Goal: Submit feedback/report problem

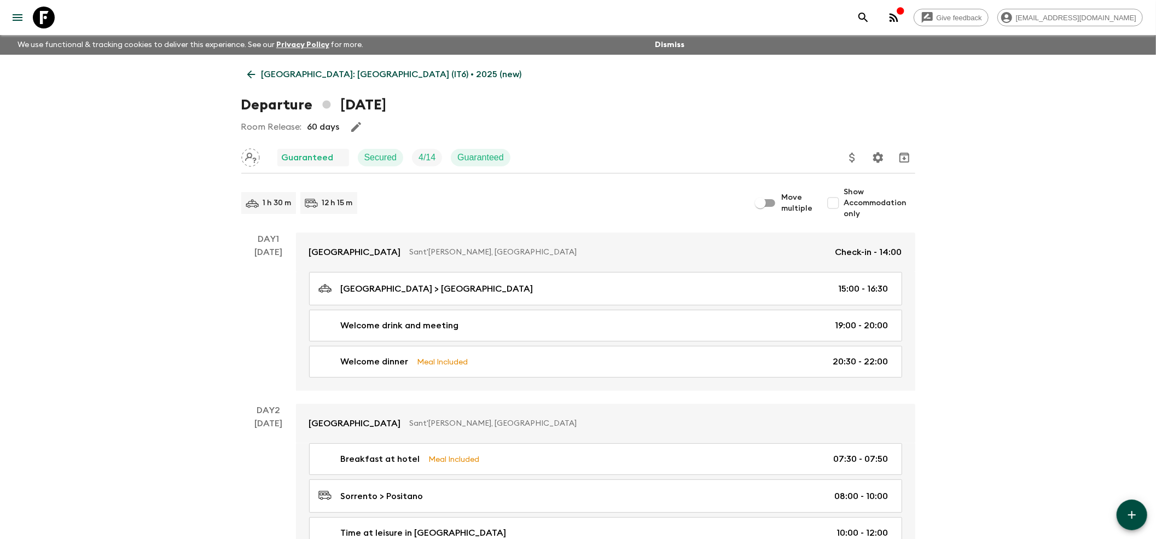
click at [247, 68] on icon at bounding box center [251, 74] width 12 height 12
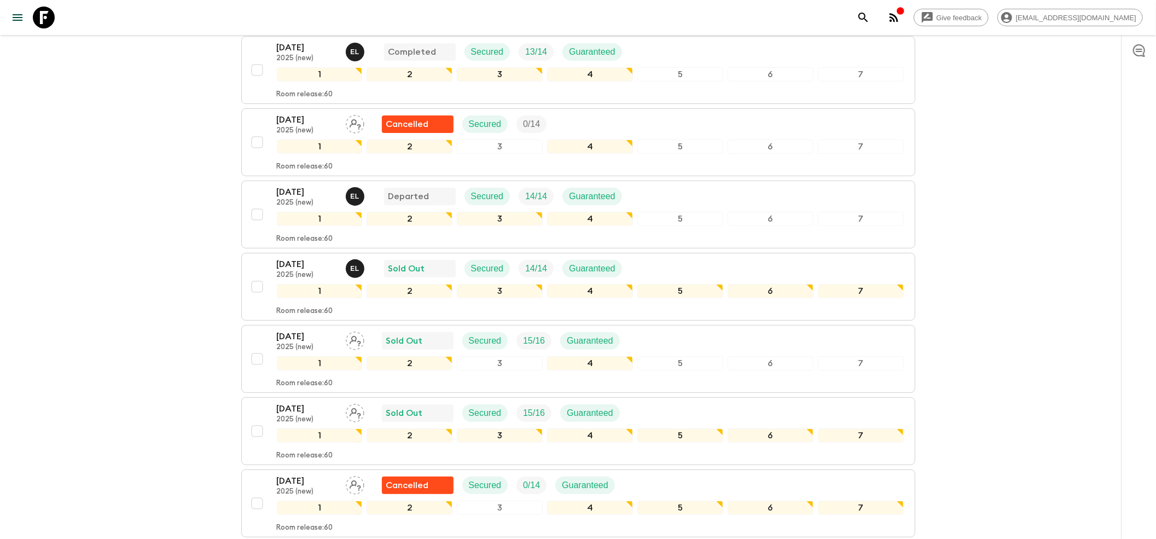
scroll to position [146, 0]
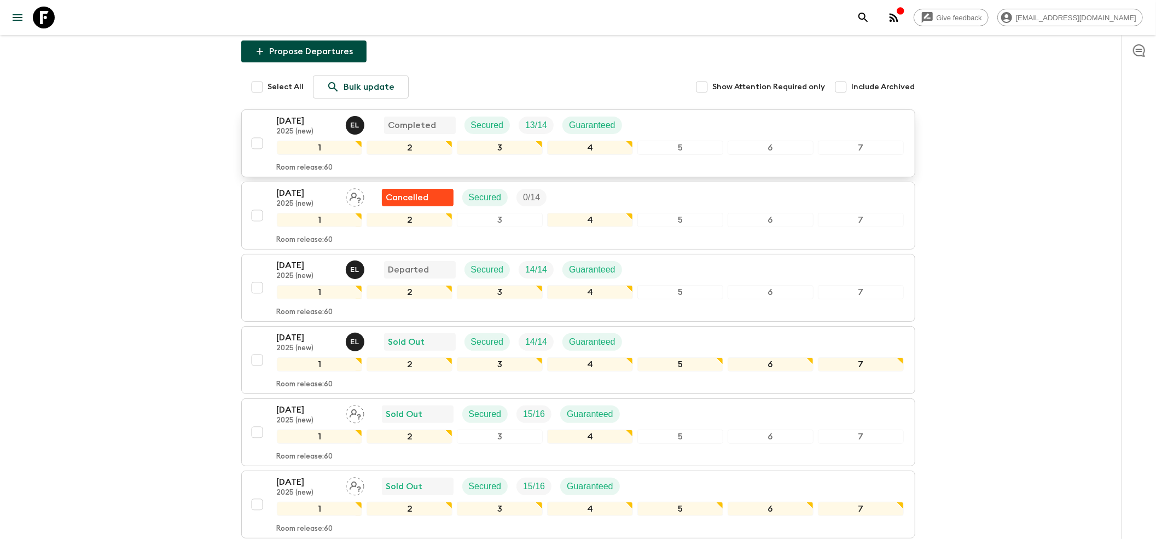
click at [310, 127] on p "2025 (new)" at bounding box center [307, 131] width 60 height 9
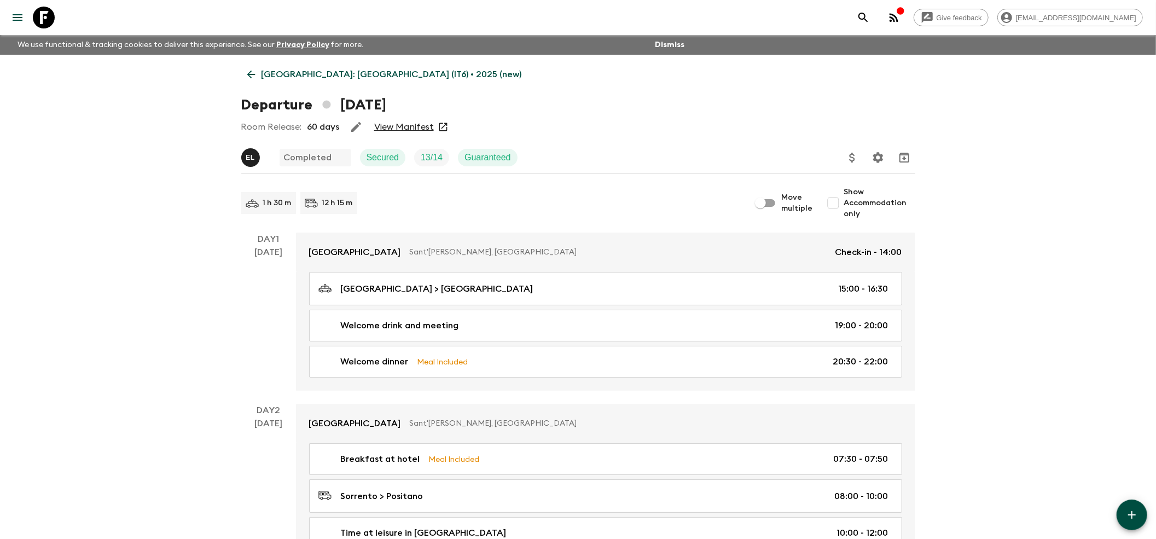
click at [392, 121] on link "View Manifest" at bounding box center [404, 126] width 60 height 11
click at [245, 79] on icon at bounding box center [251, 74] width 12 height 12
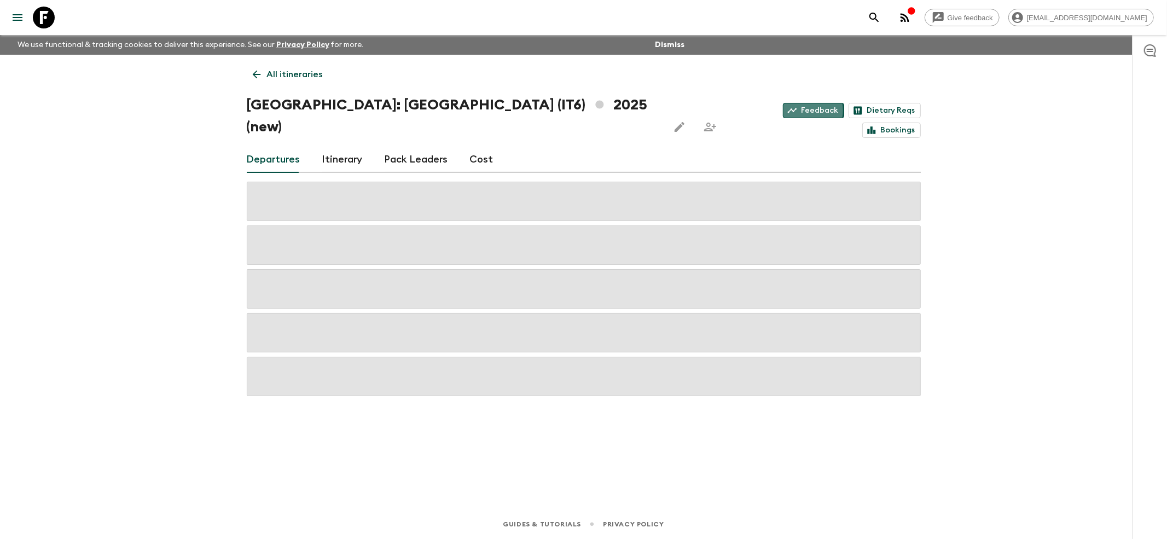
click at [783, 108] on link "Feedback" at bounding box center [813, 110] width 61 height 15
